Goal: Task Accomplishment & Management: Use online tool/utility

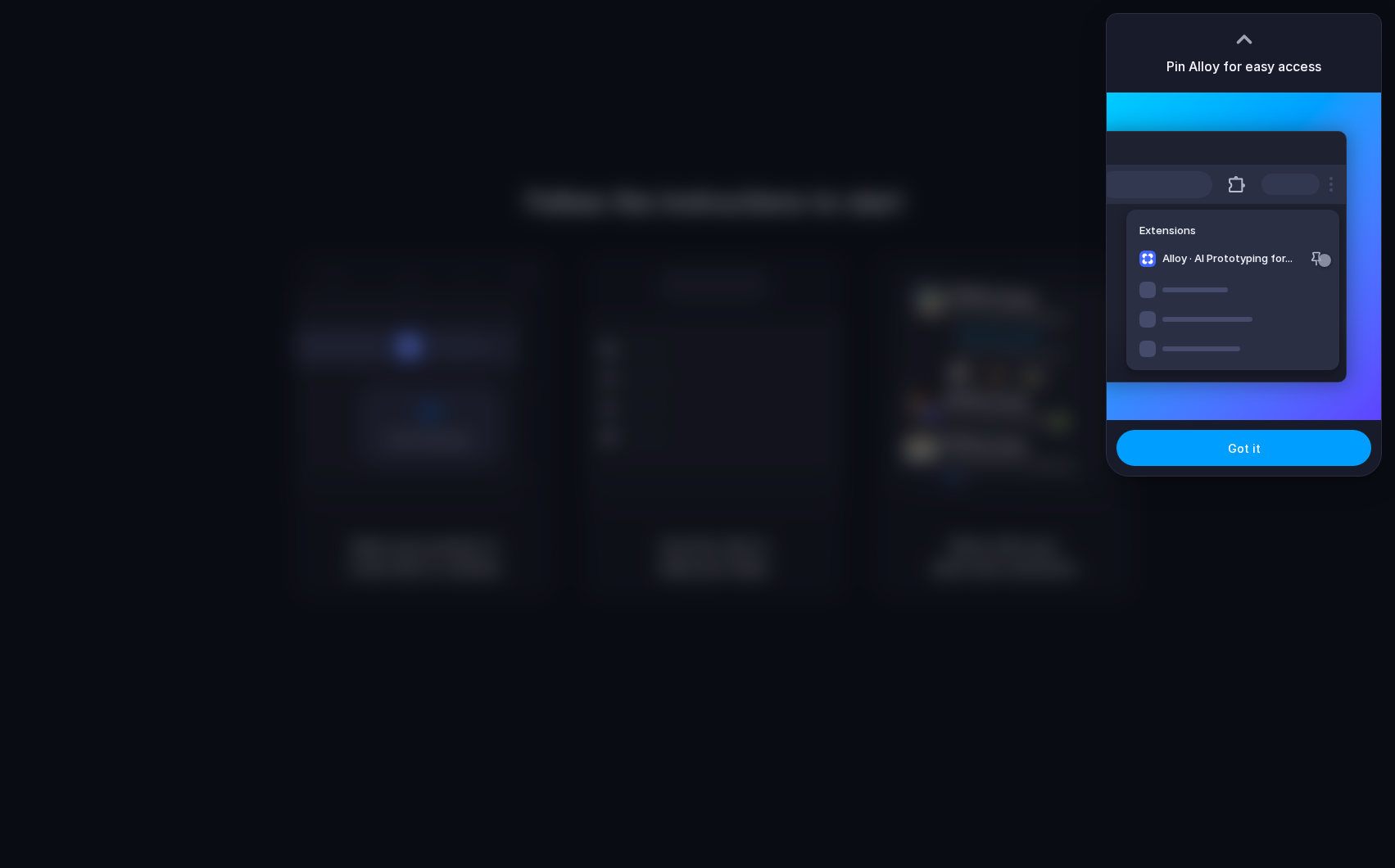
click at [1236, 455] on span "Got it" at bounding box center [1244, 448] width 32 height 17
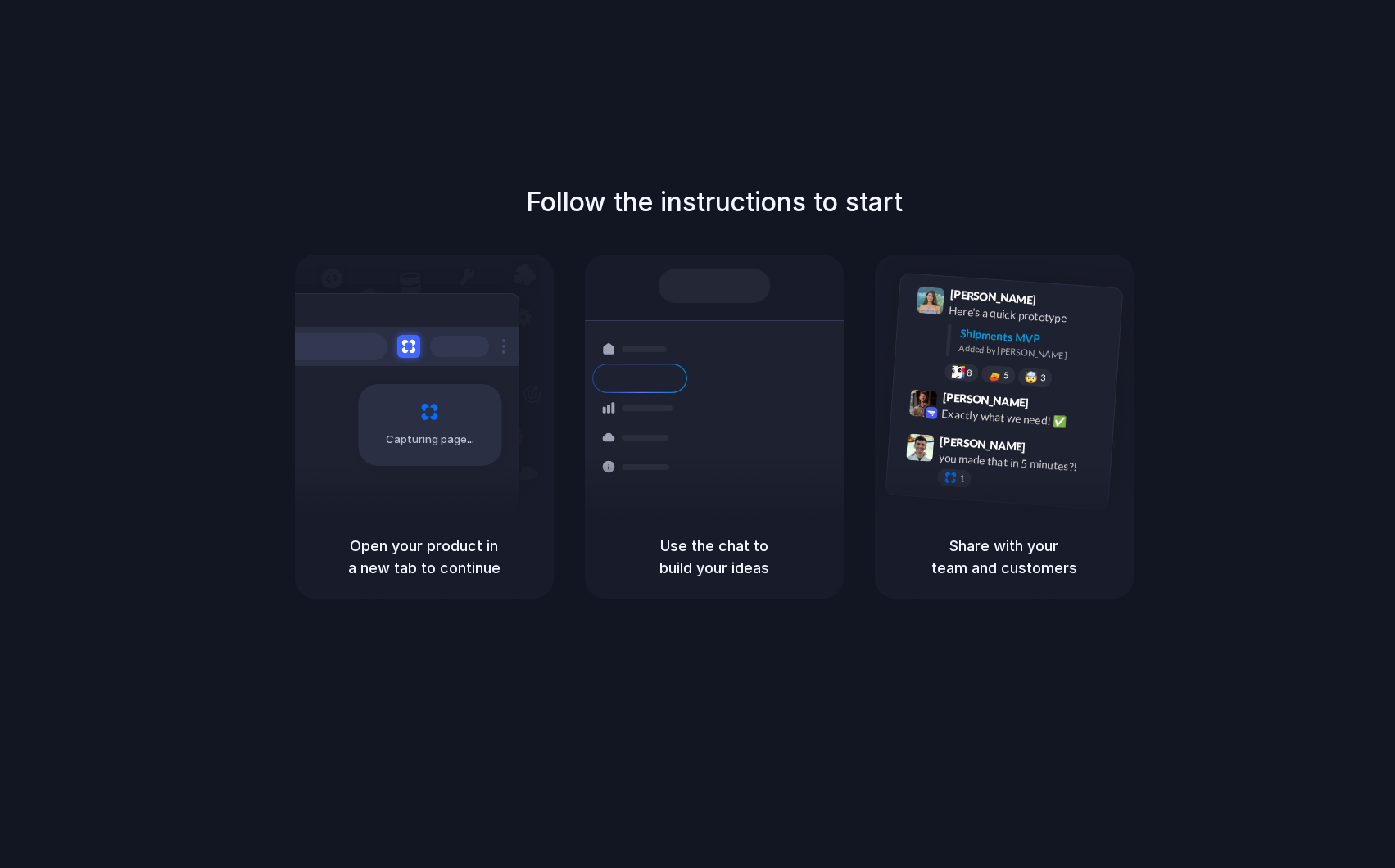
click at [1145, 101] on div "Follow the instructions to start Capturing page Open your product in a new tab …" at bounding box center [714, 450] width 1427 height 901
click at [460, 545] on h5 "Open your product in a new tab to continue" at bounding box center [424, 557] width 219 height 44
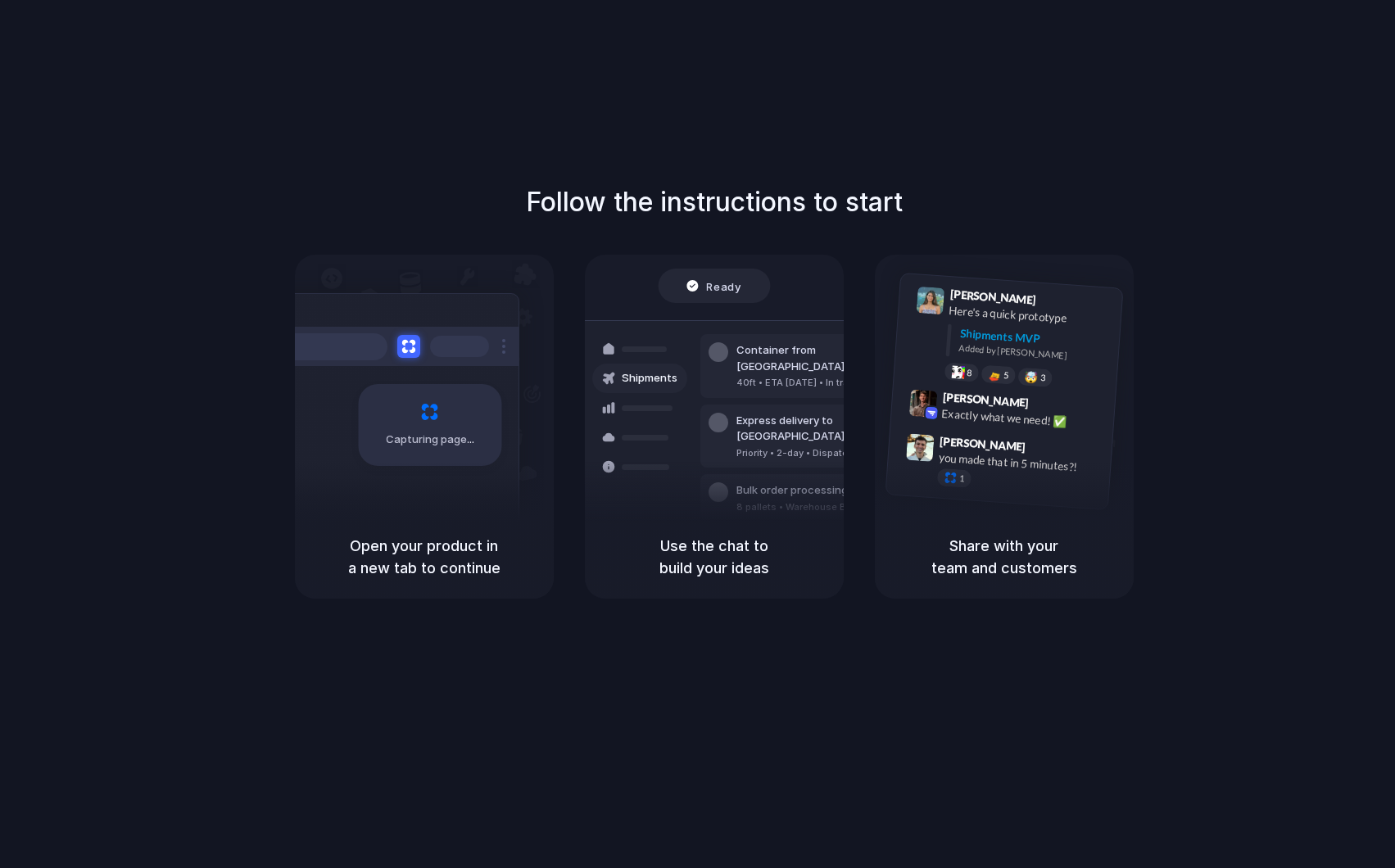
click at [465, 511] on div "Capturing page" at bounding box center [396, 419] width 247 height 252
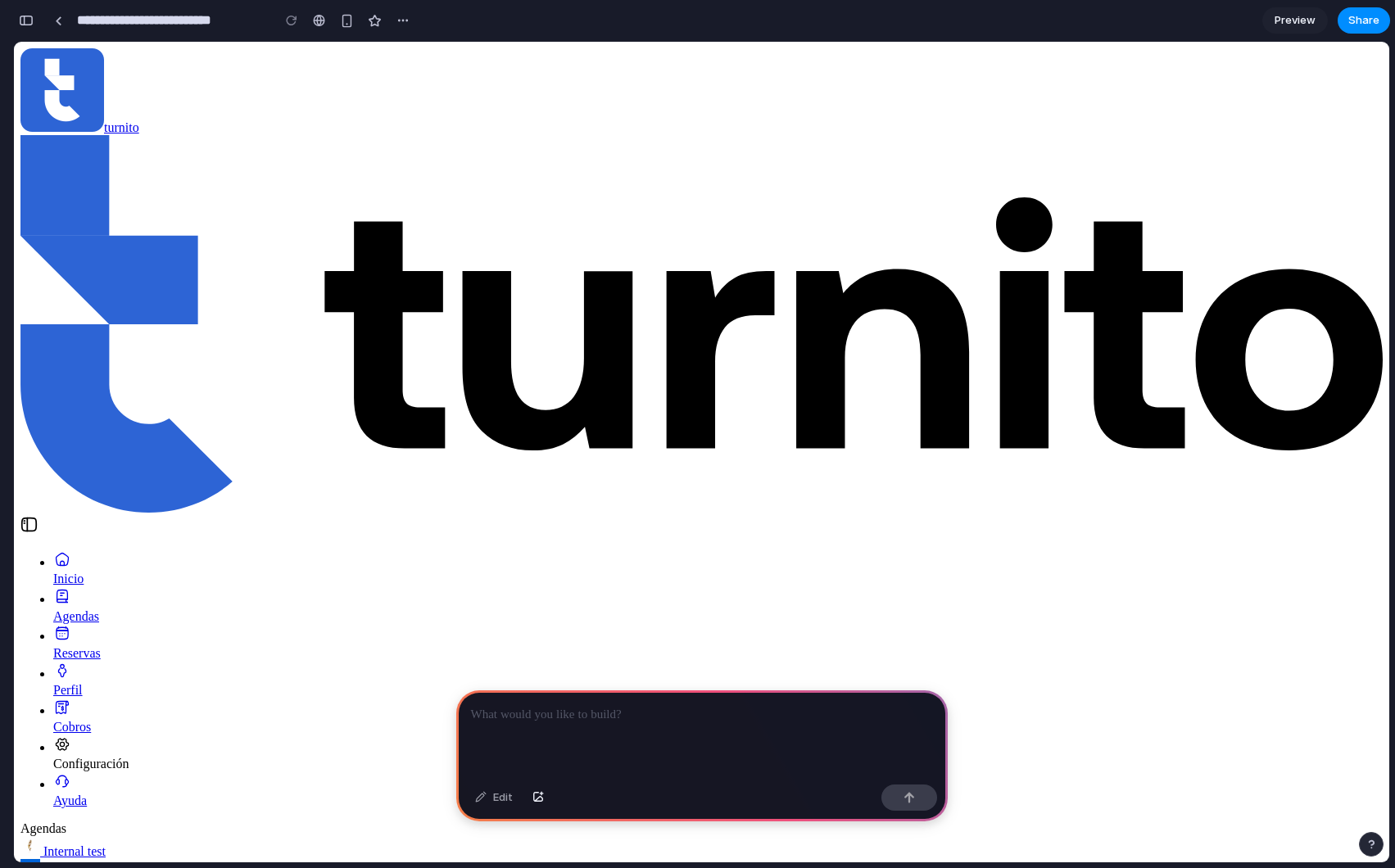
click at [679, 726] on div at bounding box center [702, 734] width 491 height 88
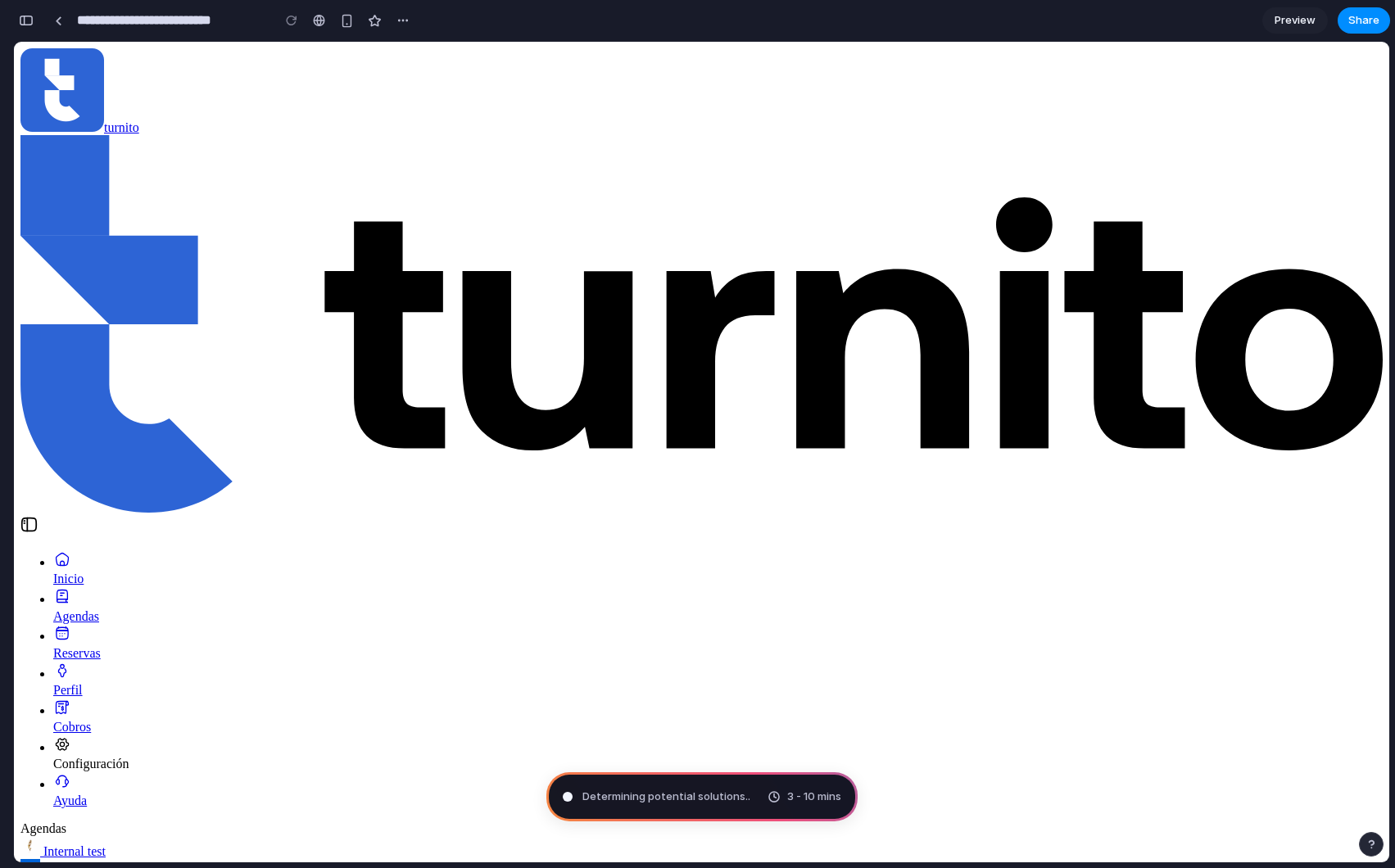
click at [625, 793] on span "Determining potential solutions .." at bounding box center [666, 796] width 168 height 16
click at [114, 646] on div "Reservas" at bounding box center [717, 653] width 1329 height 14
click at [796, 801] on span "3 - 10 mins" at bounding box center [813, 796] width 54 height 16
